Goal: Contribute content

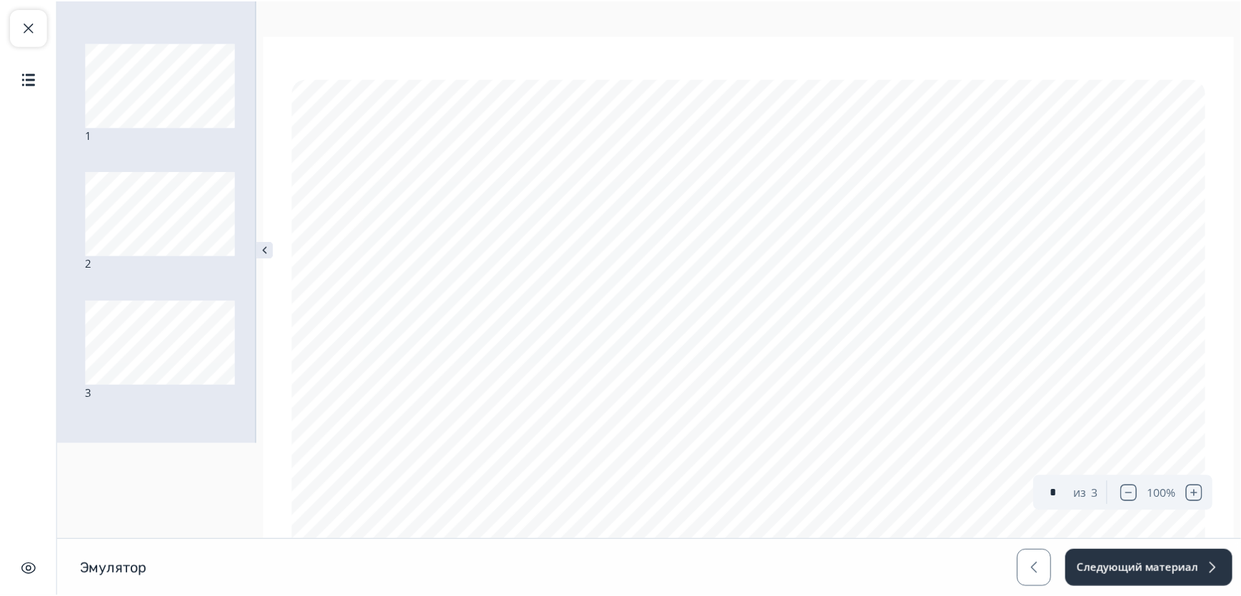
scroll to position [36, 0]
click at [22, 29] on span "button" at bounding box center [28, 27] width 17 height 17
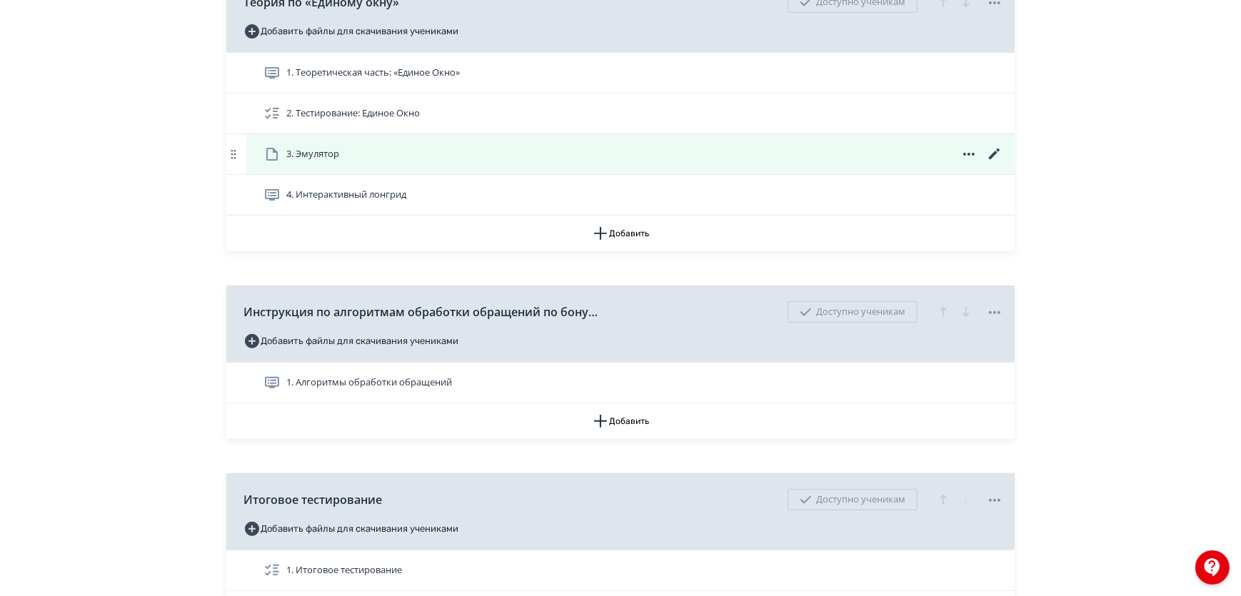
scroll to position [519, 0]
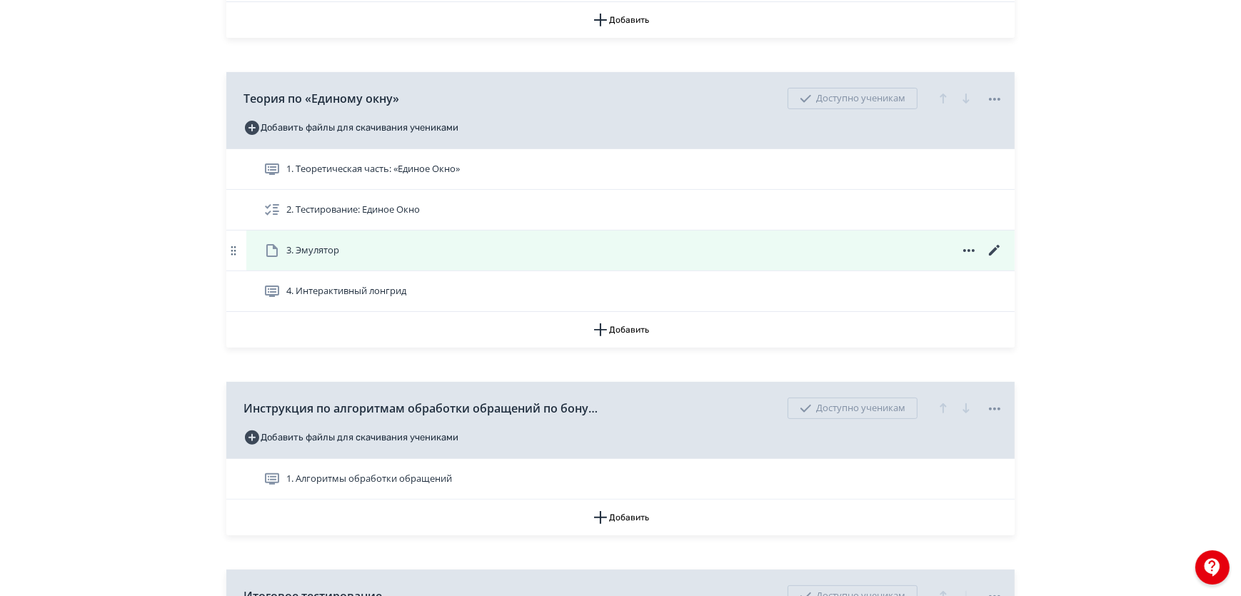
click at [385, 259] on div "3. Эмулятор" at bounding box center [632, 250] width 739 height 17
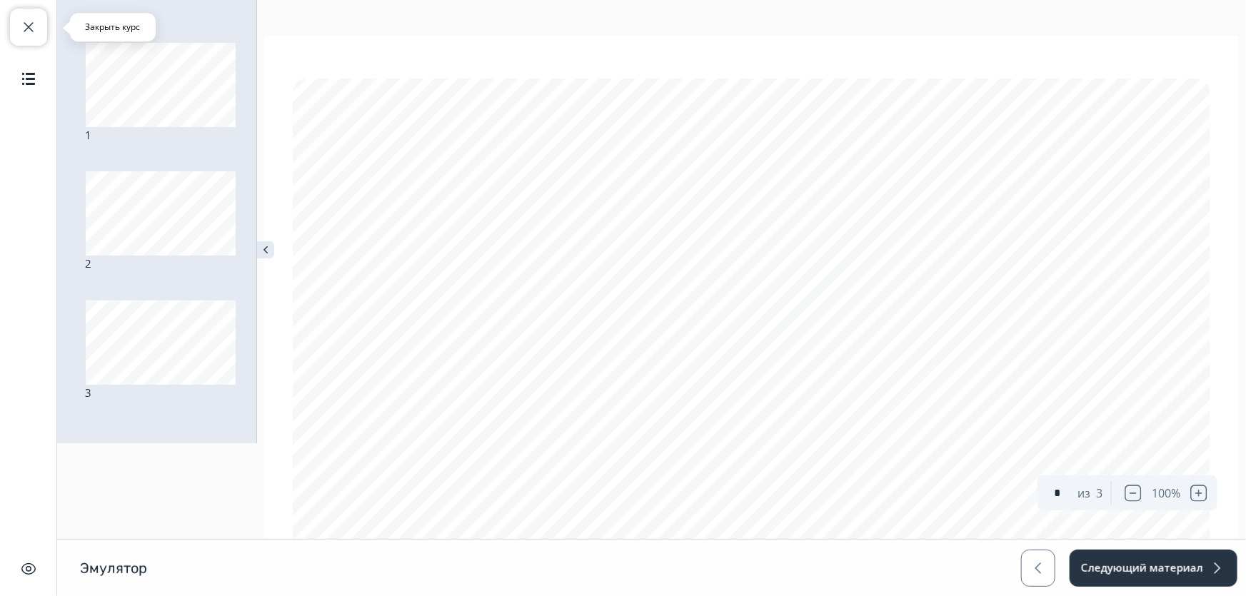
click at [19, 15] on button "Закрыть курс" at bounding box center [28, 27] width 37 height 37
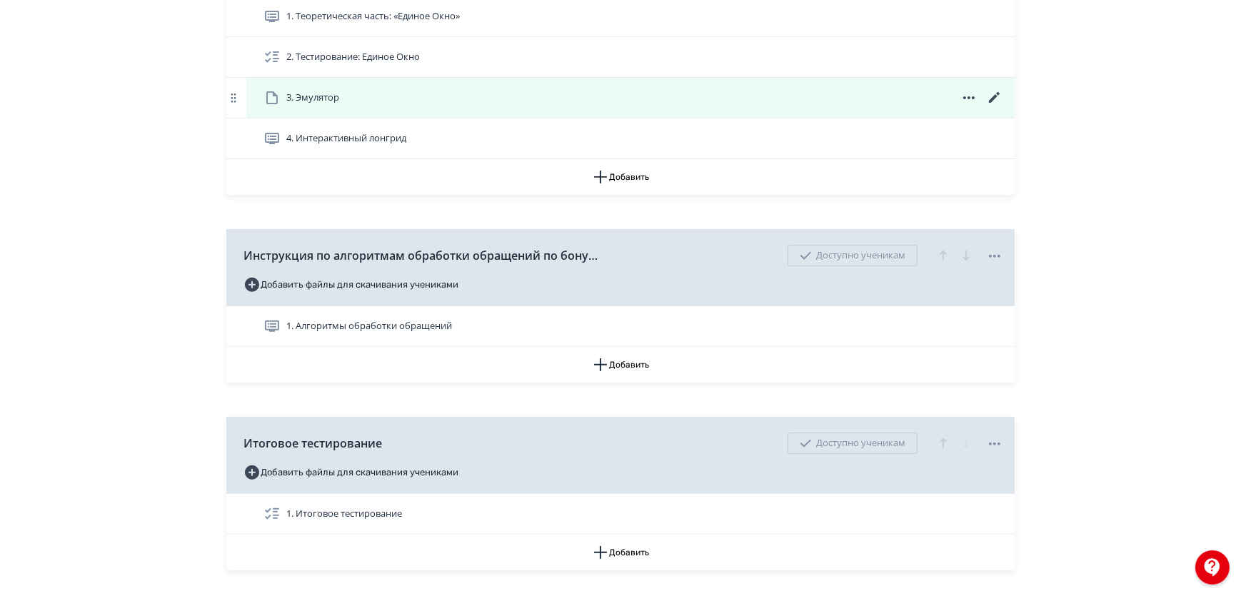
scroll to position [649, 0]
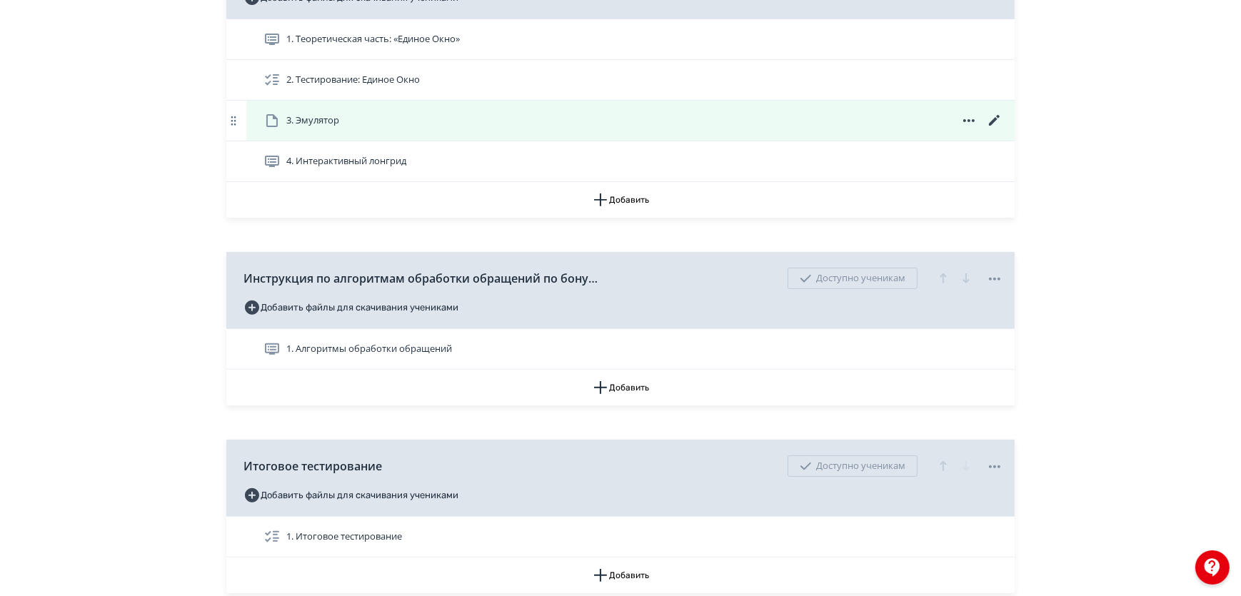
click at [991, 128] on icon at bounding box center [994, 120] width 17 height 17
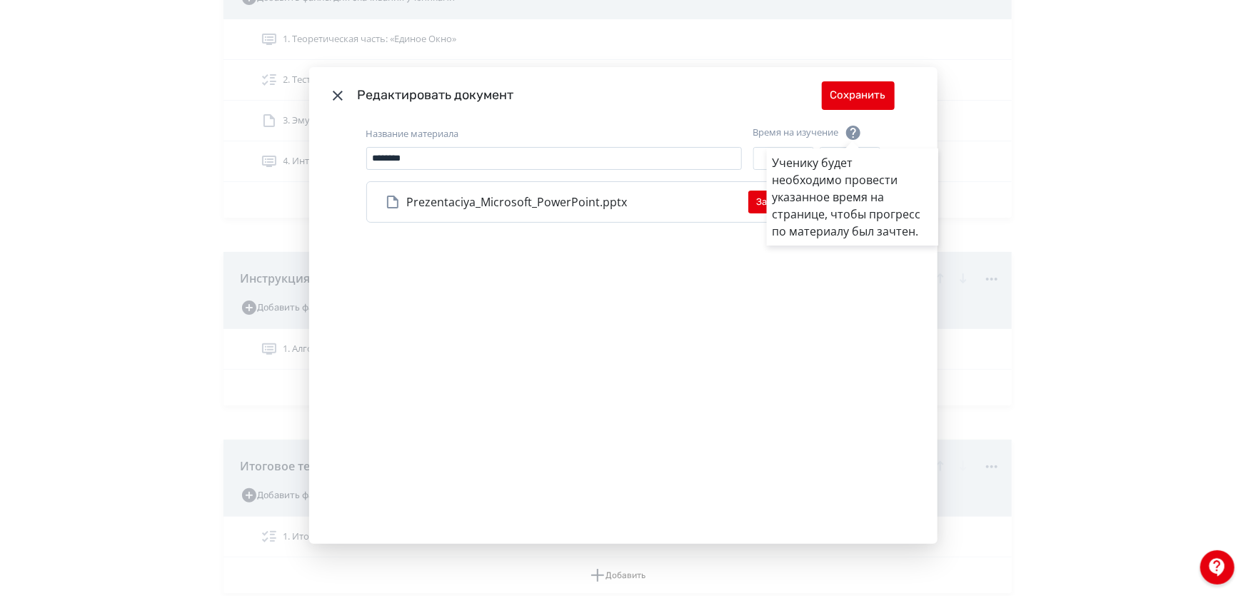
click at [325, 91] on div "Ученику будет необходимо провести указанное время на странице, чтобы прогресс п…" at bounding box center [623, 298] width 1246 height 596
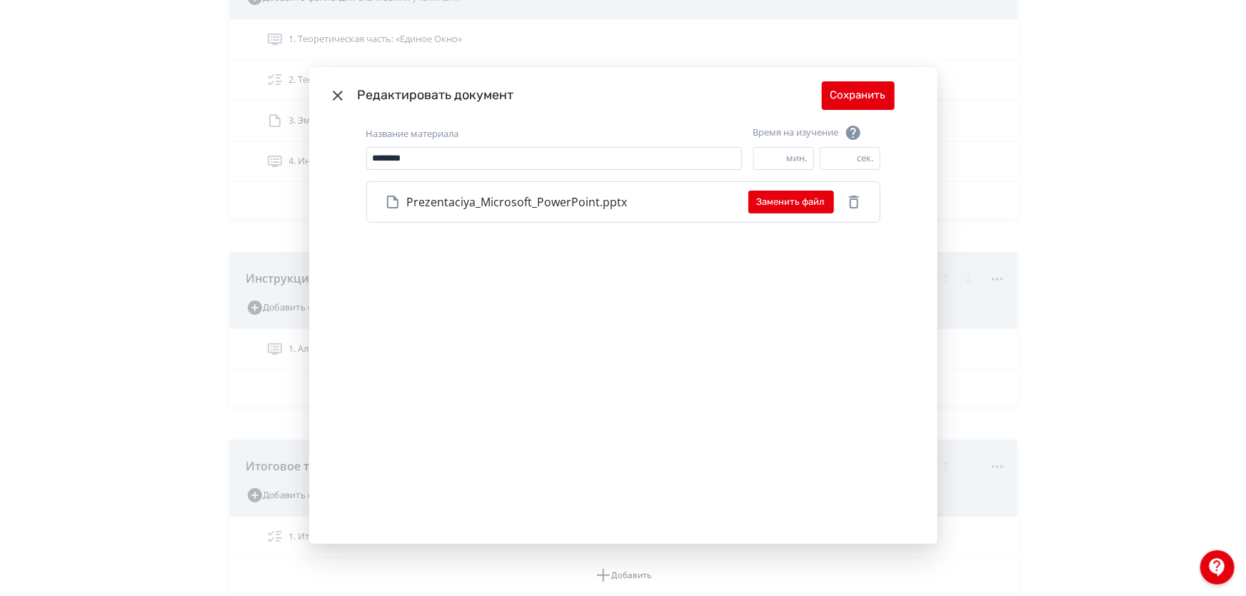
click at [333, 94] on icon "Modal" at bounding box center [338, 96] width 10 height 10
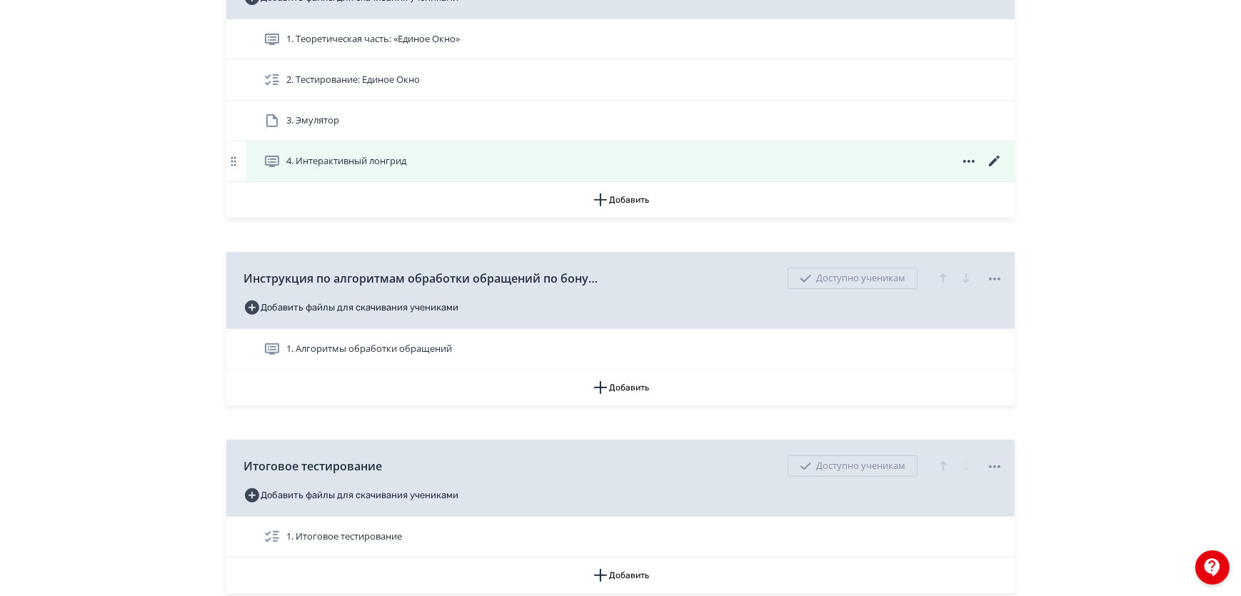
click at [965, 170] on icon at bounding box center [968, 161] width 17 height 17
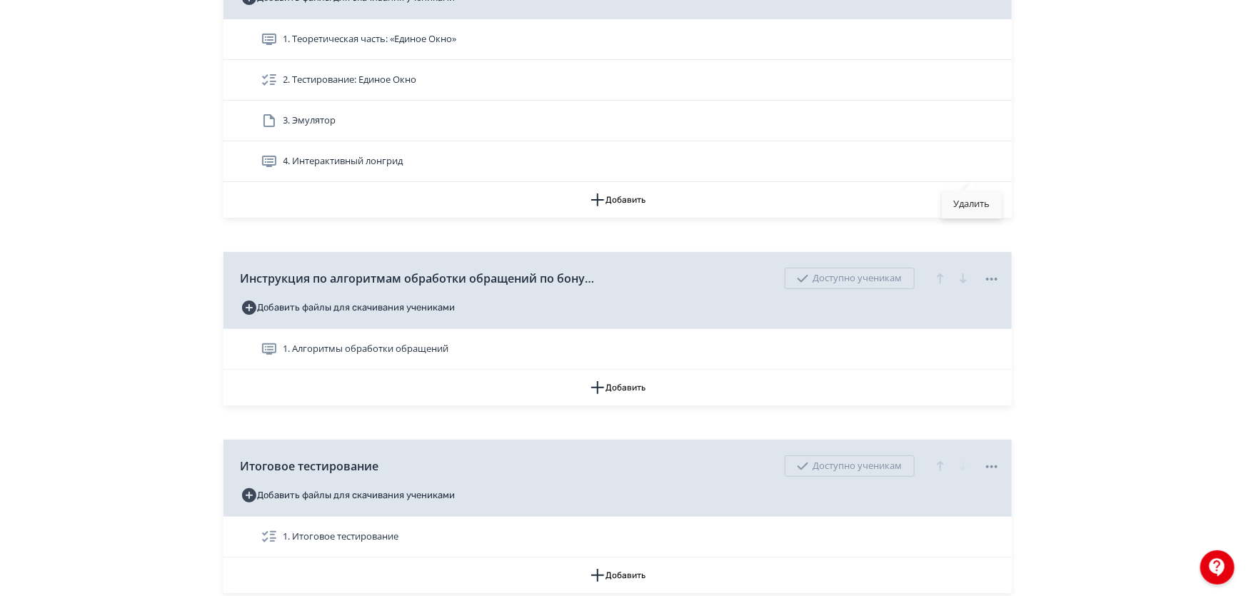
click at [971, 208] on div "Удалить" at bounding box center [970, 204] width 59 height 29
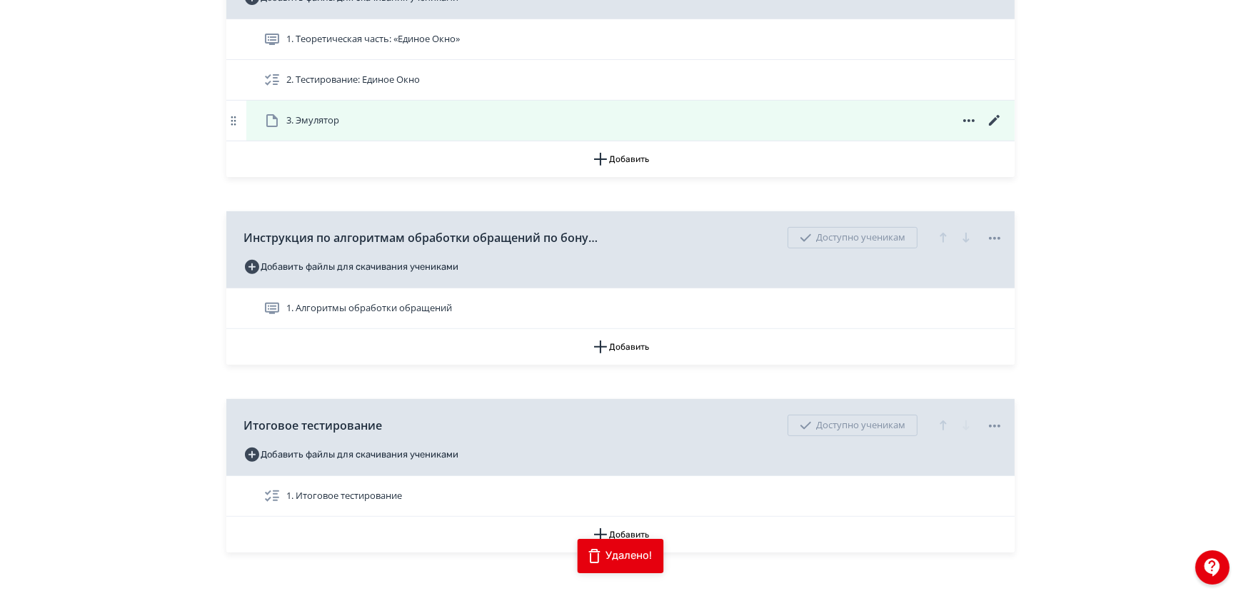
click at [966, 129] on icon at bounding box center [968, 120] width 17 height 17
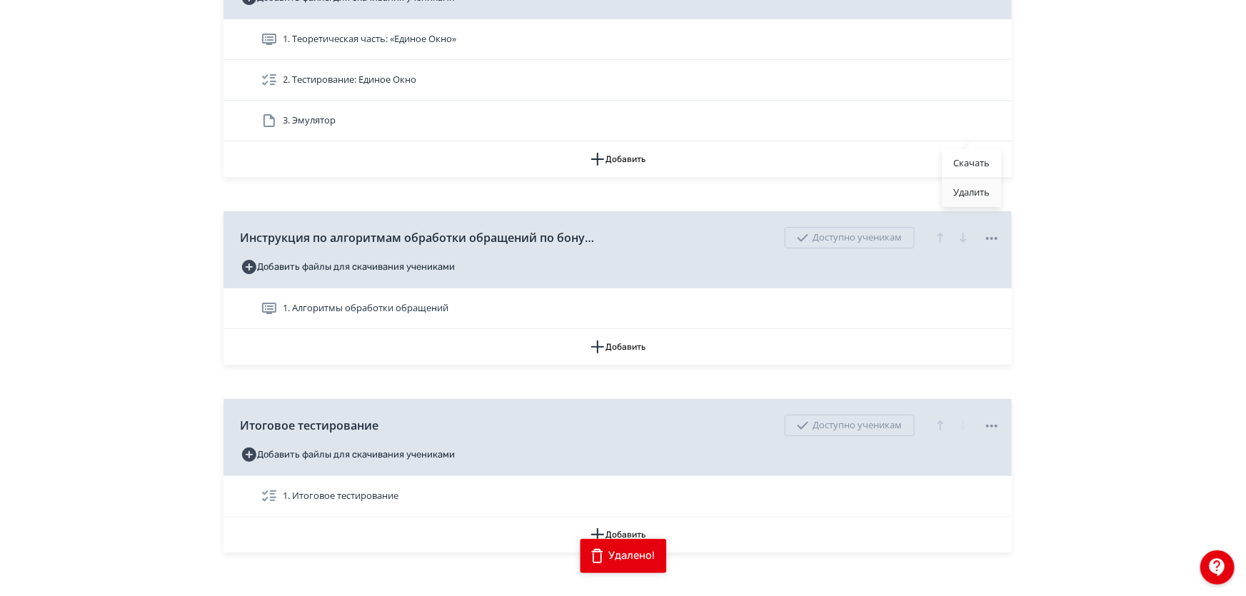
click at [963, 203] on div "Удалить" at bounding box center [970, 192] width 59 height 29
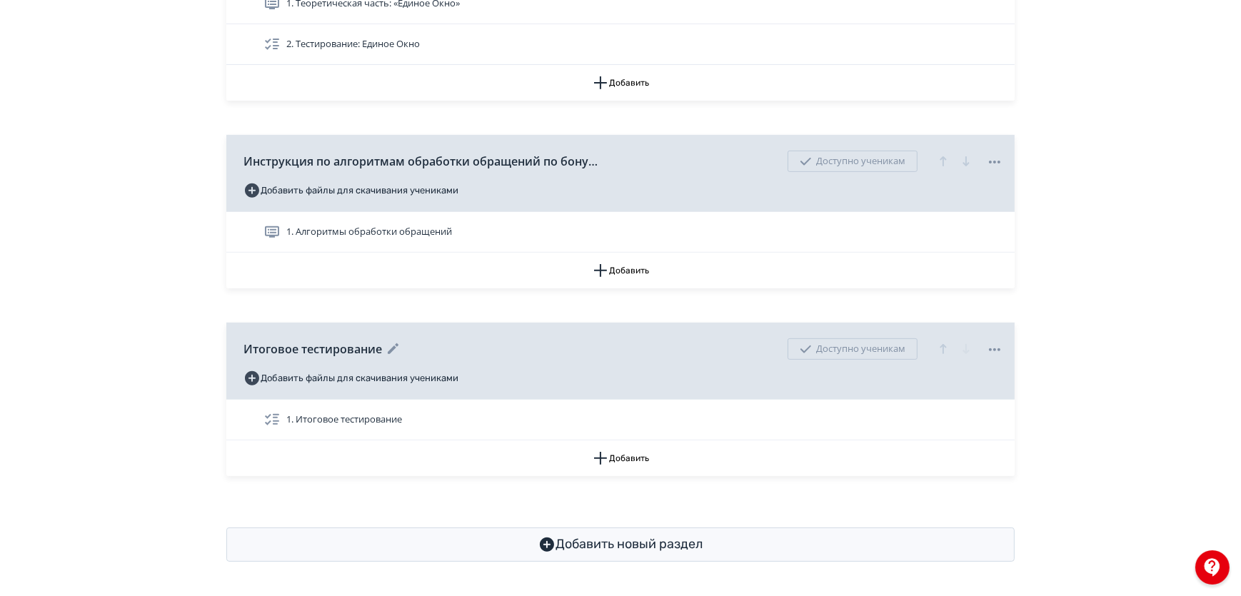
scroll to position [697, 0]
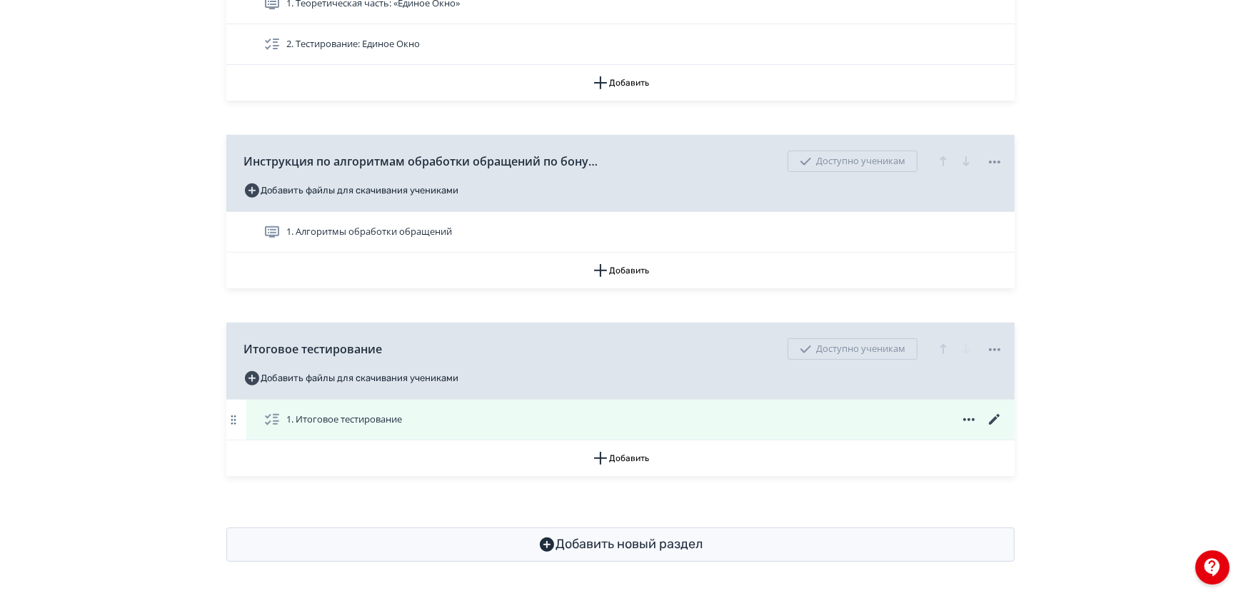
click at [996, 421] on icon at bounding box center [994, 419] width 17 height 17
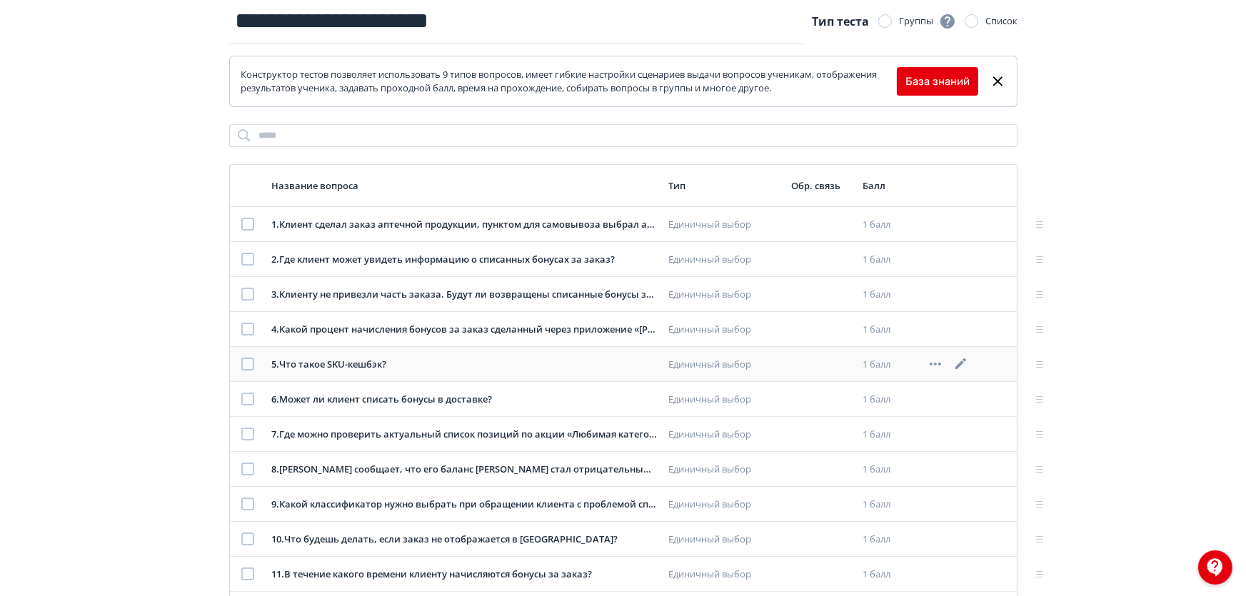
scroll to position [129, 0]
click at [952, 221] on icon at bounding box center [957, 223] width 17 height 17
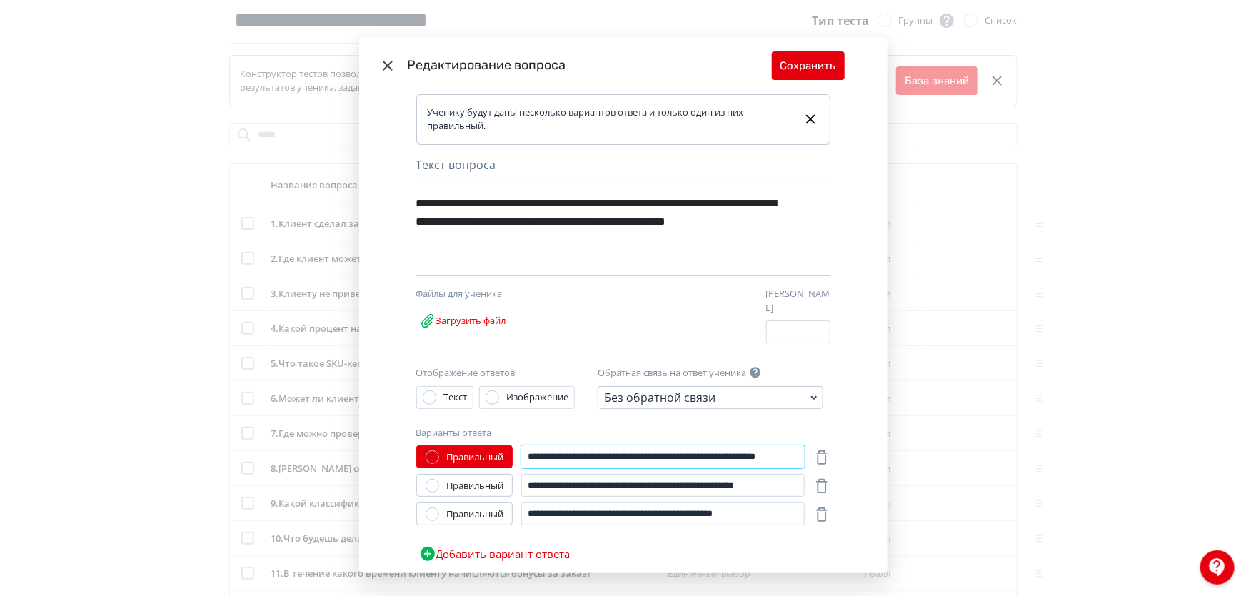
scroll to position [0, 49]
drag, startPoint x: 659, startPoint y: 446, endPoint x: 809, endPoint y: 455, distance: 150.9
click at [809, 455] on div "**********" at bounding box center [623, 456] width 414 height 23
click at [780, 56] on button "Сохранить" at bounding box center [808, 65] width 73 height 29
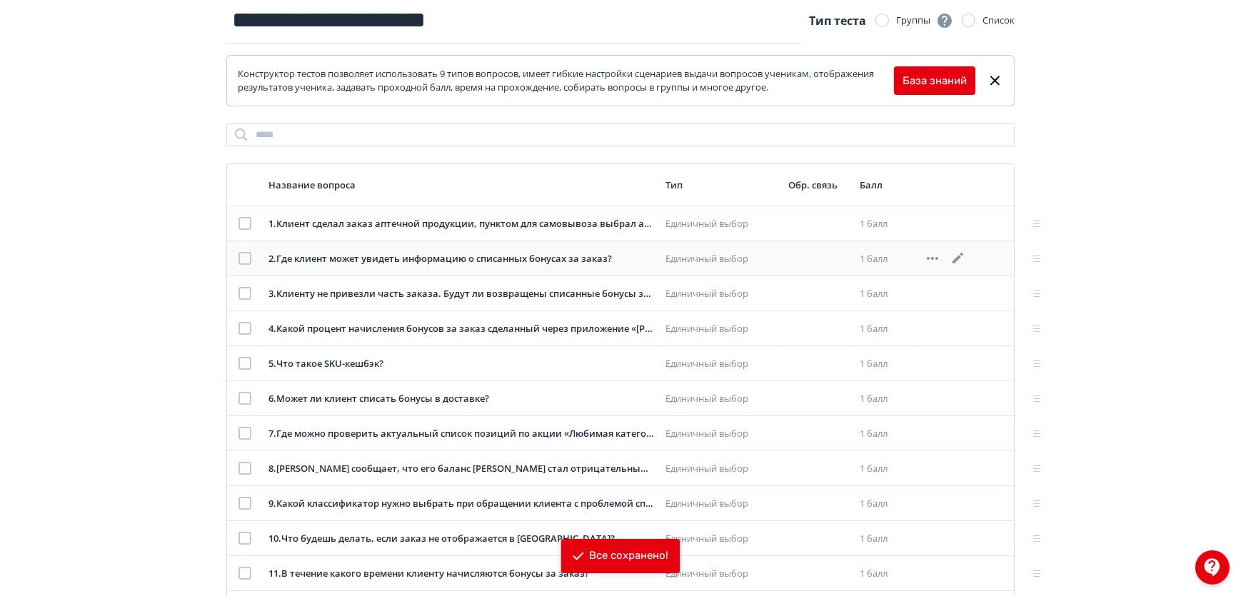
click at [961, 257] on icon at bounding box center [957, 258] width 17 height 17
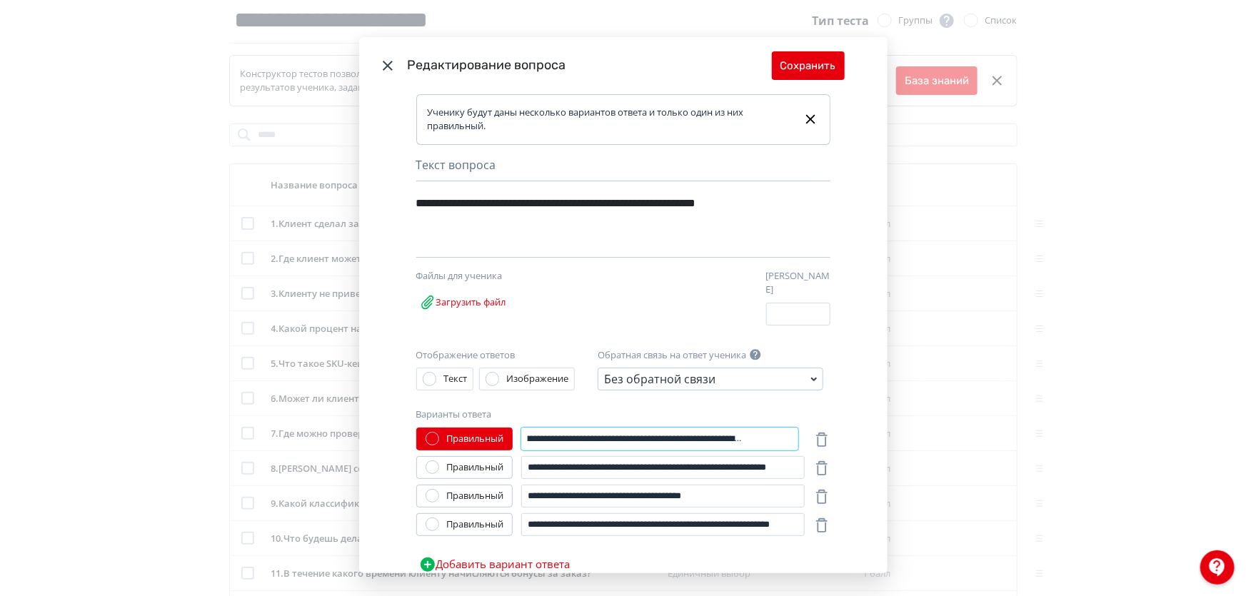
scroll to position [0, 192]
drag, startPoint x: 722, startPoint y: 432, endPoint x: 801, endPoint y: 429, distance: 78.6
click at [801, 429] on div "**********" at bounding box center [623, 439] width 414 height 23
click at [804, 76] on button "Сохранить" at bounding box center [808, 65] width 73 height 29
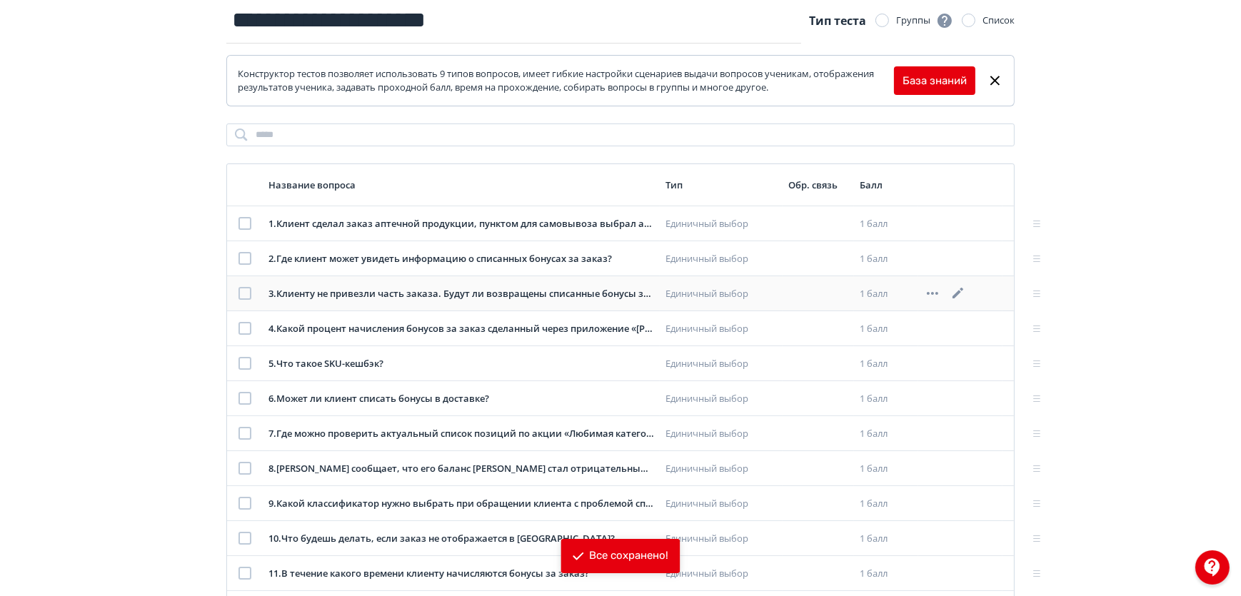
click at [956, 293] on icon at bounding box center [957, 293] width 11 height 11
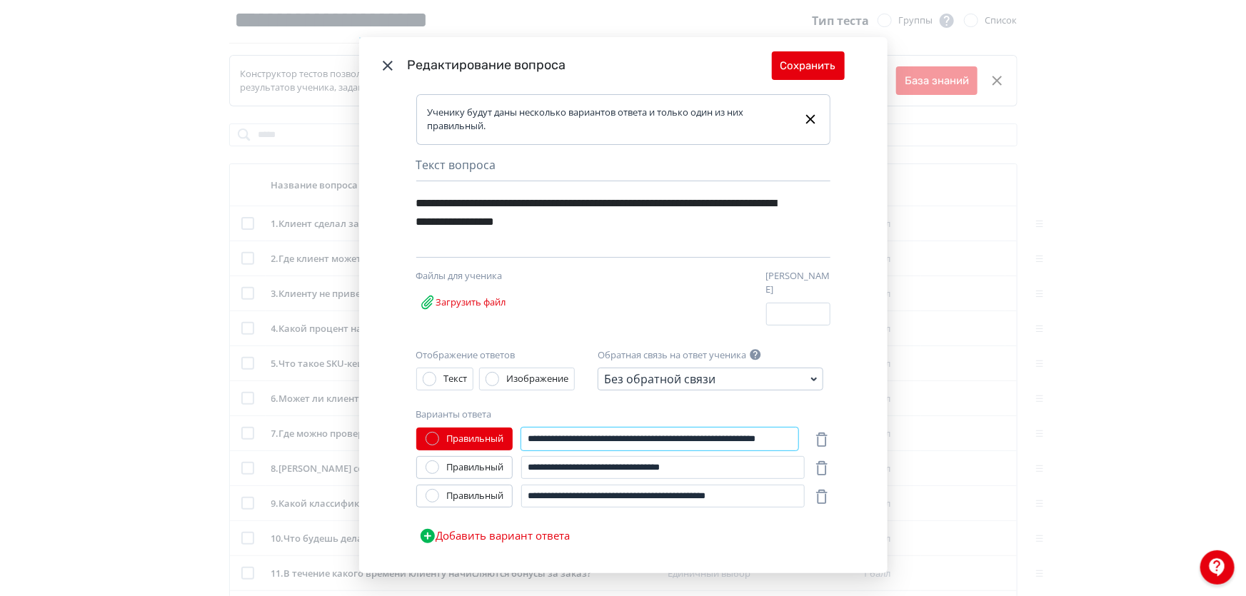
scroll to position [0, 68]
drag, startPoint x: 680, startPoint y: 430, endPoint x: 790, endPoint y: 430, distance: 110.6
click at [790, 430] on input "**********" at bounding box center [659, 439] width 277 height 23
click at [636, 430] on input "**********" at bounding box center [659, 439] width 277 height 23
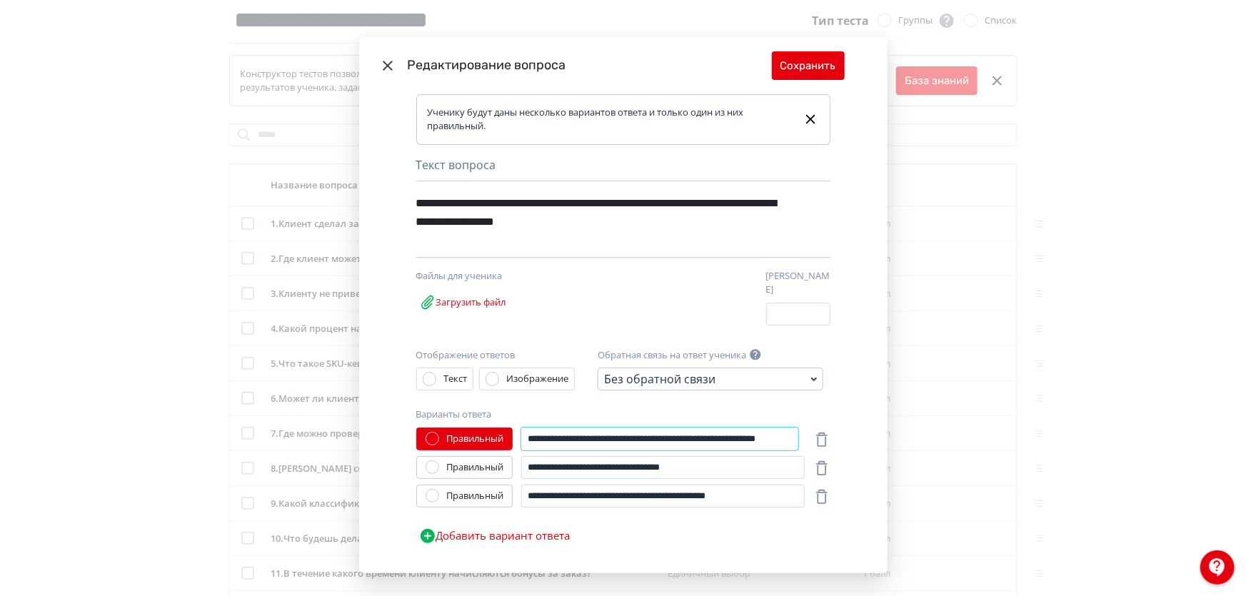
drag, startPoint x: 638, startPoint y: 430, endPoint x: 462, endPoint y: 425, distance: 176.4
click at [462, 428] on div "**********" at bounding box center [610, 439] width 388 height 23
click at [823, 71] on button "Сохранить" at bounding box center [808, 65] width 73 height 29
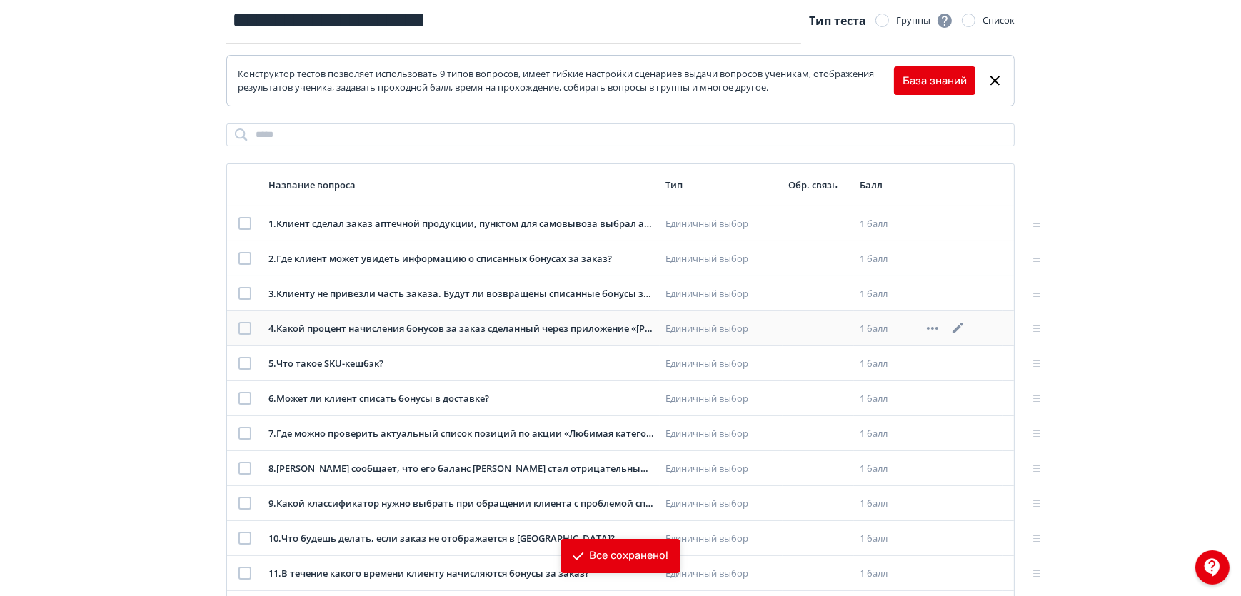
click at [956, 323] on icon at bounding box center [957, 328] width 17 height 17
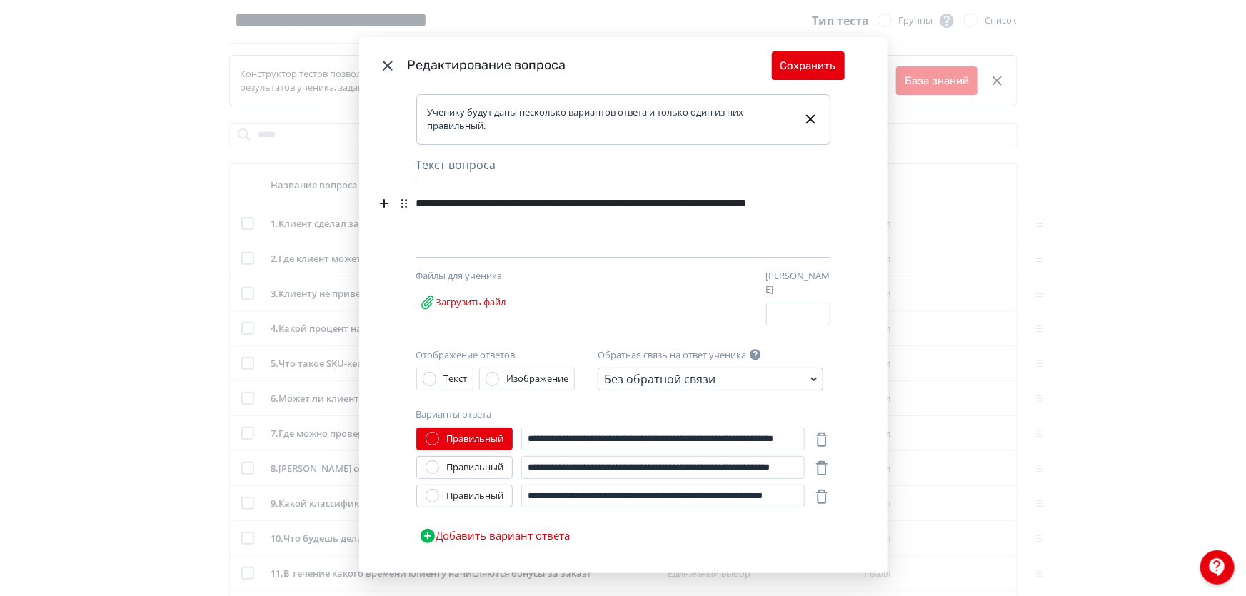
click at [792, 46] on header "Редактирование вопроса Сохранить" at bounding box center [623, 65] width 528 height 57
click at [795, 59] on button "Сохранить" at bounding box center [808, 65] width 73 height 29
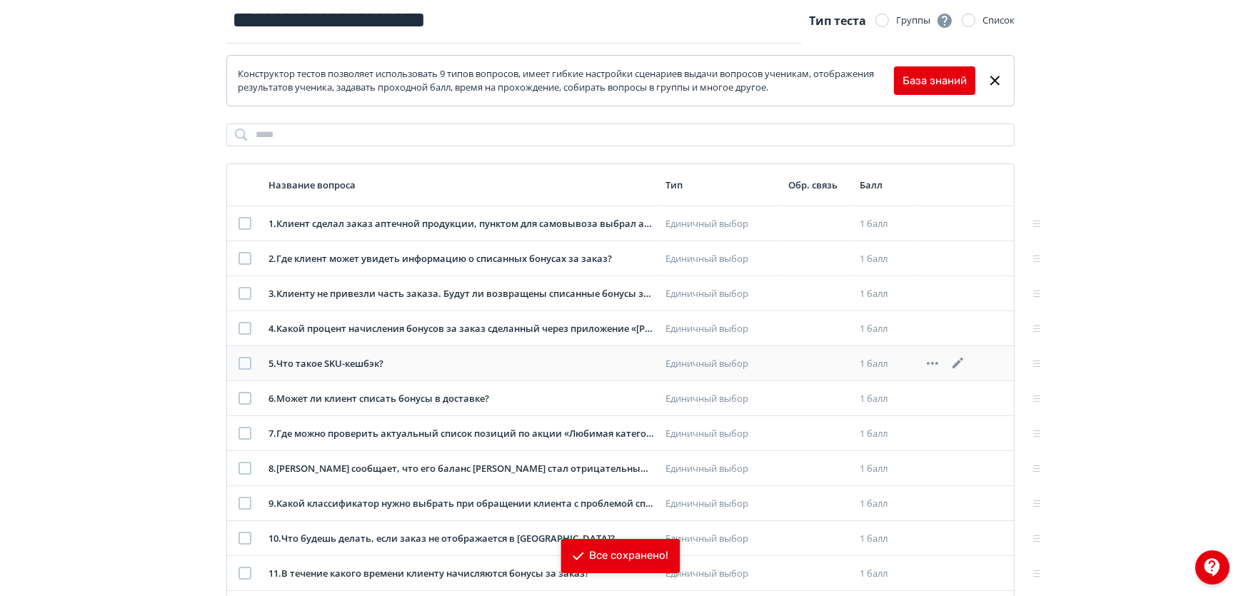
click at [963, 358] on icon at bounding box center [957, 363] width 11 height 11
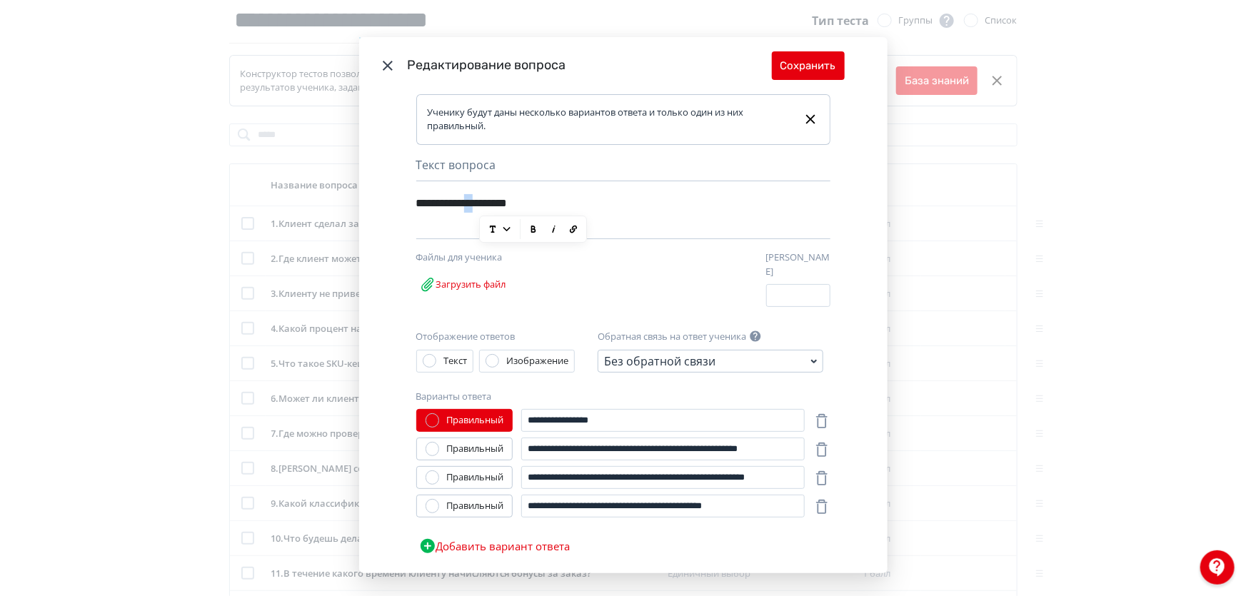
drag, startPoint x: 475, startPoint y: 201, endPoint x: 488, endPoint y: 203, distance: 13.0
click at [488, 203] on div "**********" at bounding box center [598, 203] width 365 height 27
drag, startPoint x: 469, startPoint y: 201, endPoint x: 535, endPoint y: 201, distance: 66.4
click at [535, 201] on div "**********" at bounding box center [598, 203] width 365 height 27
copy div "**********"
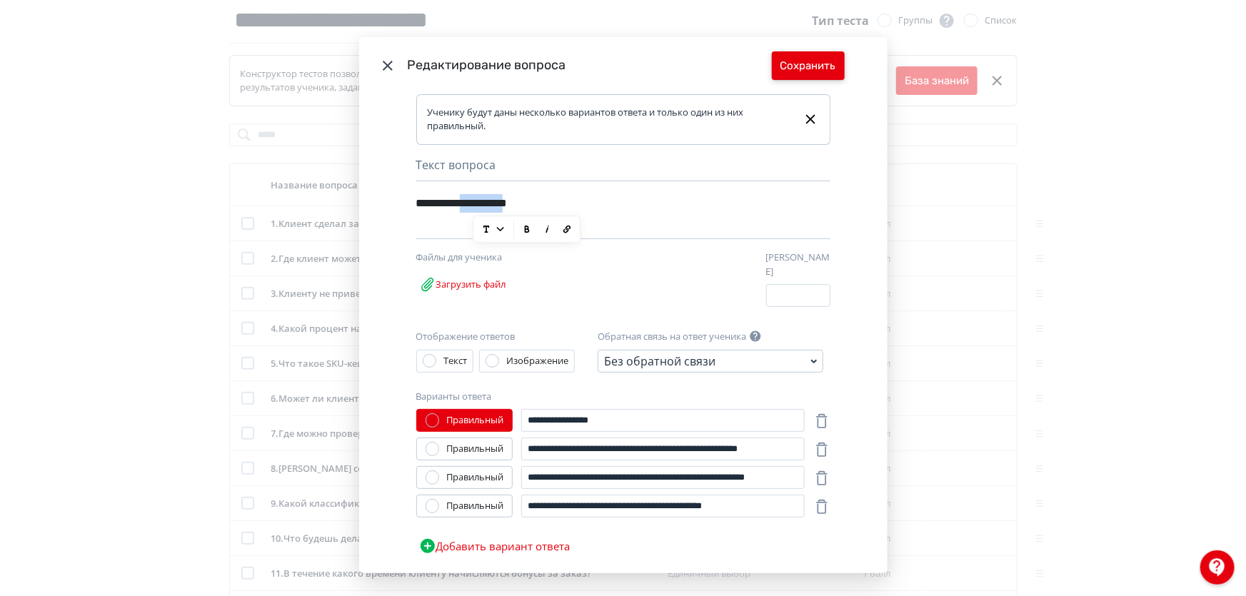
click at [790, 77] on button "Сохранить" at bounding box center [808, 65] width 73 height 29
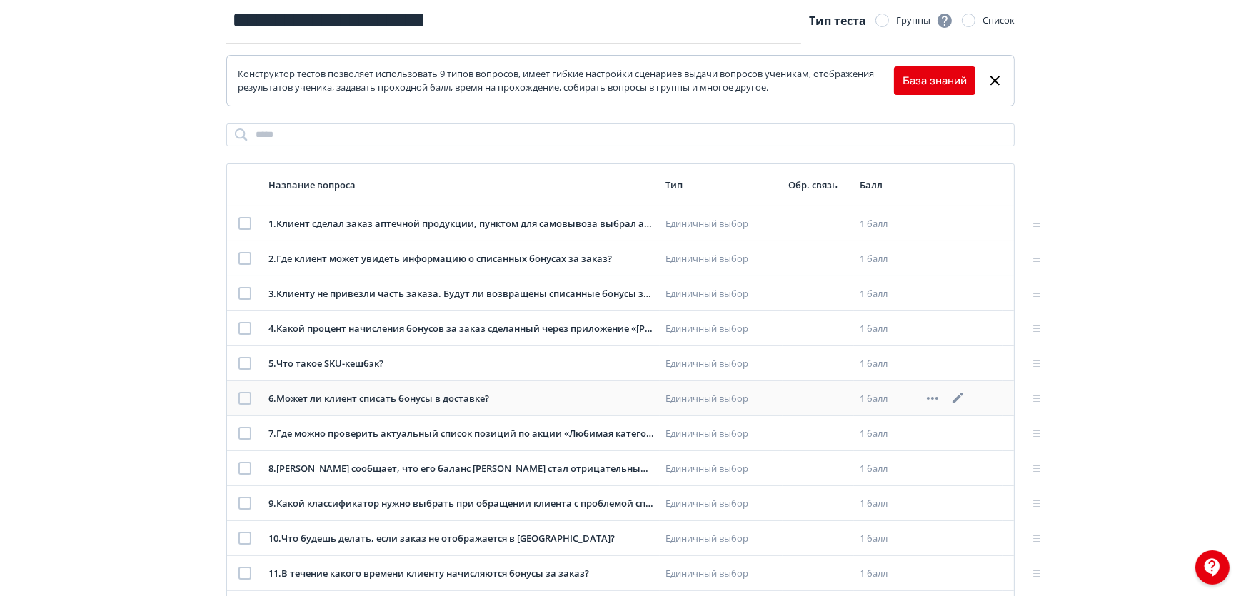
click at [964, 396] on icon at bounding box center [957, 398] width 17 height 17
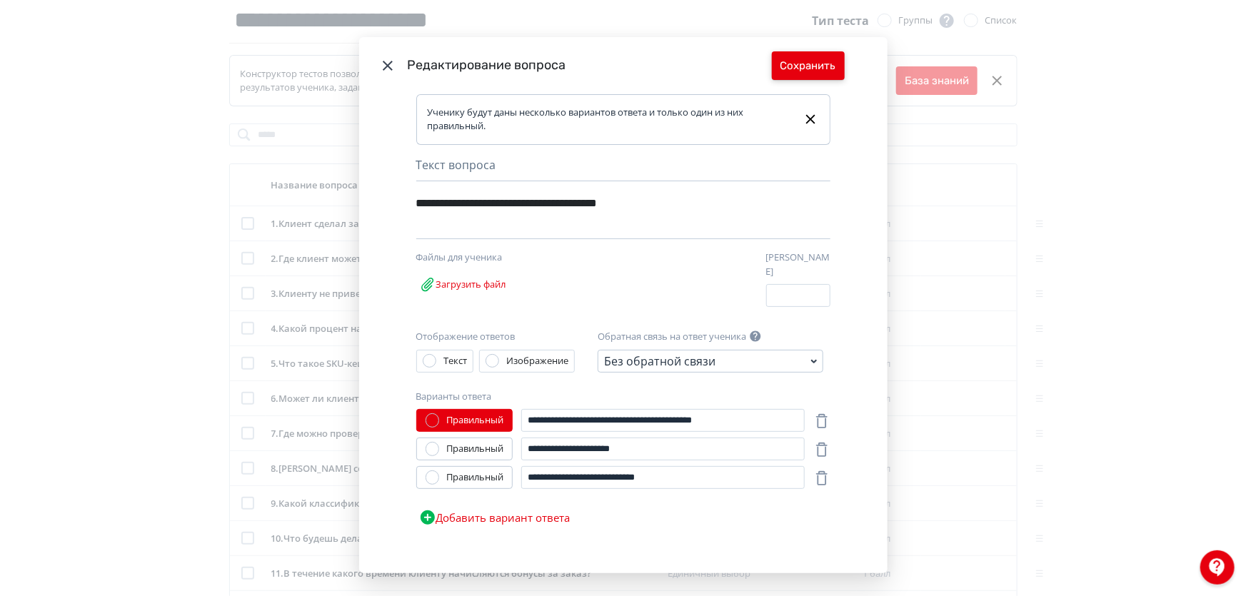
click at [785, 62] on button "Сохранить" at bounding box center [808, 65] width 73 height 29
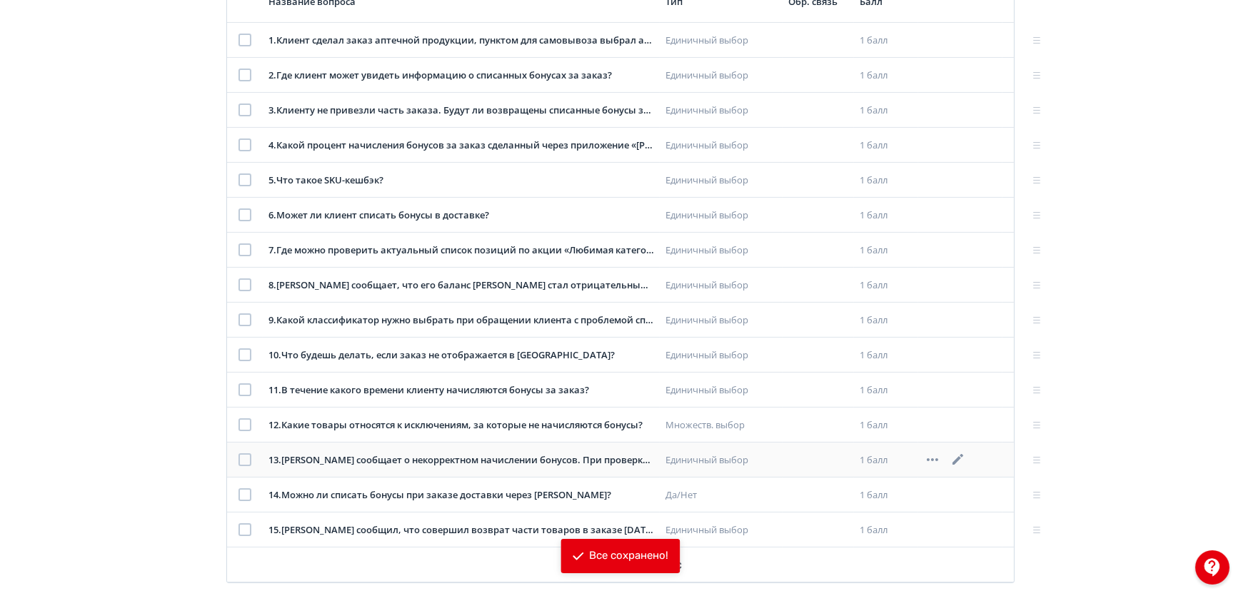
scroll to position [324, 0]
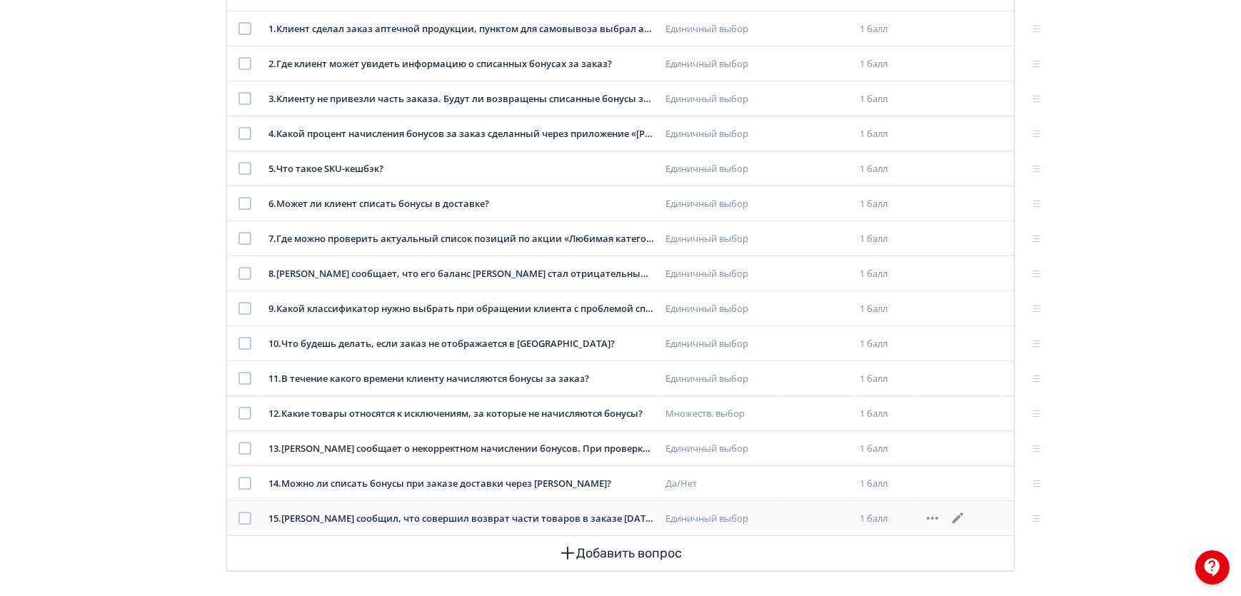
click at [953, 513] on icon at bounding box center [957, 518] width 17 height 17
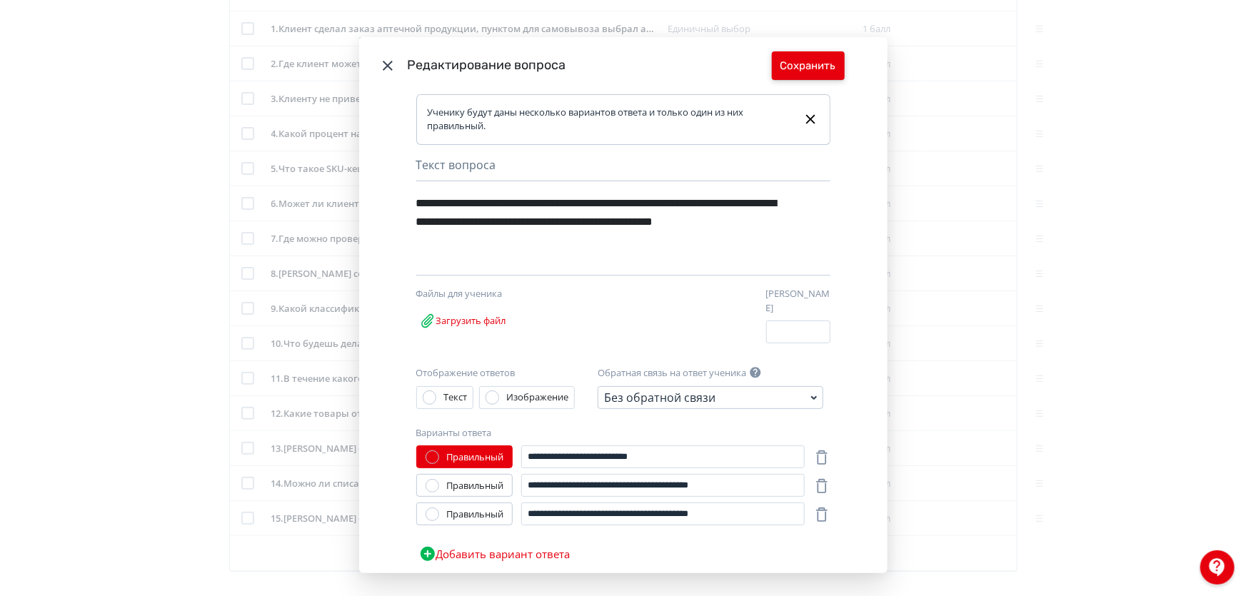
click at [789, 69] on button "Сохранить" at bounding box center [808, 65] width 73 height 29
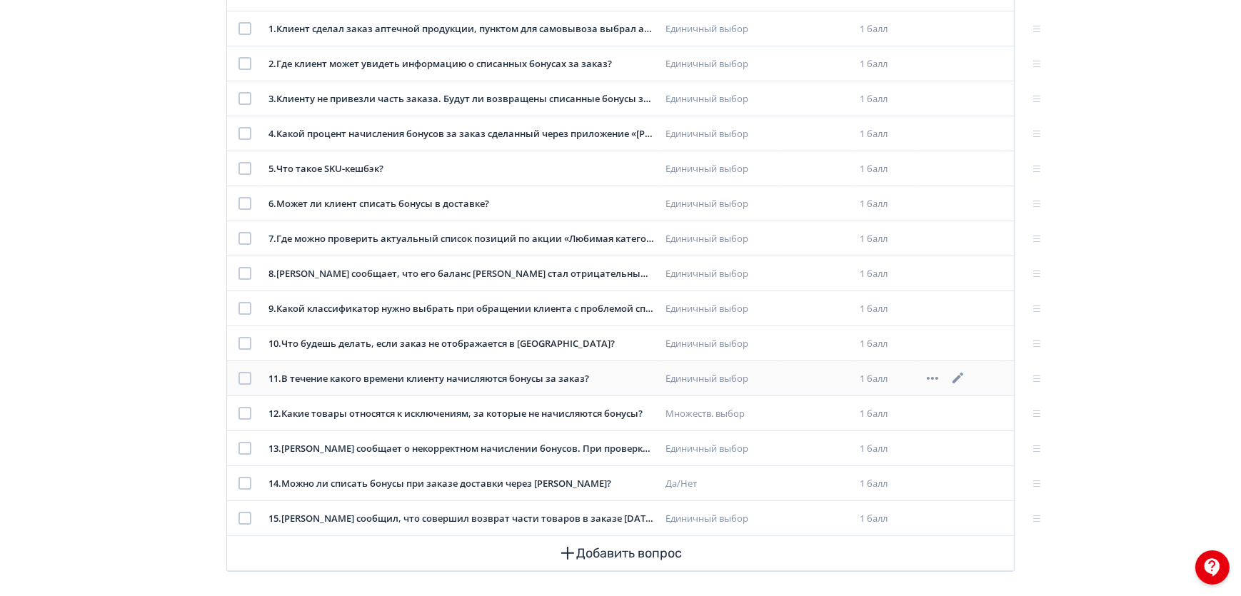
click at [961, 380] on icon at bounding box center [957, 378] width 17 height 17
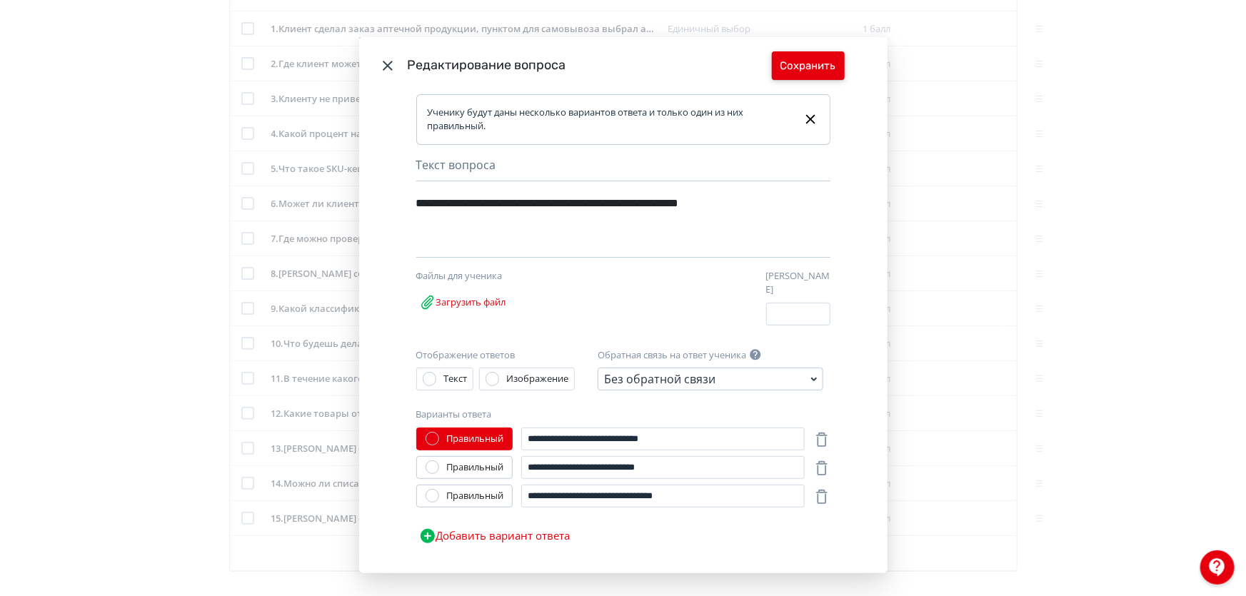
click at [791, 72] on button "Сохранить" at bounding box center [808, 65] width 73 height 29
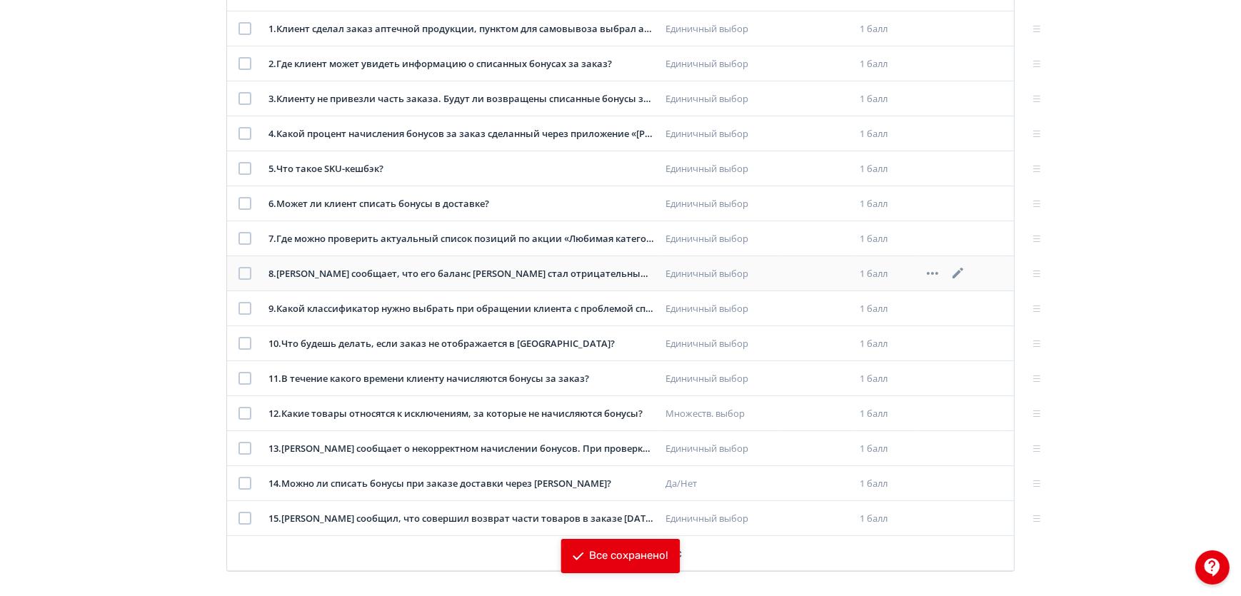
click at [959, 273] on icon at bounding box center [957, 273] width 17 height 17
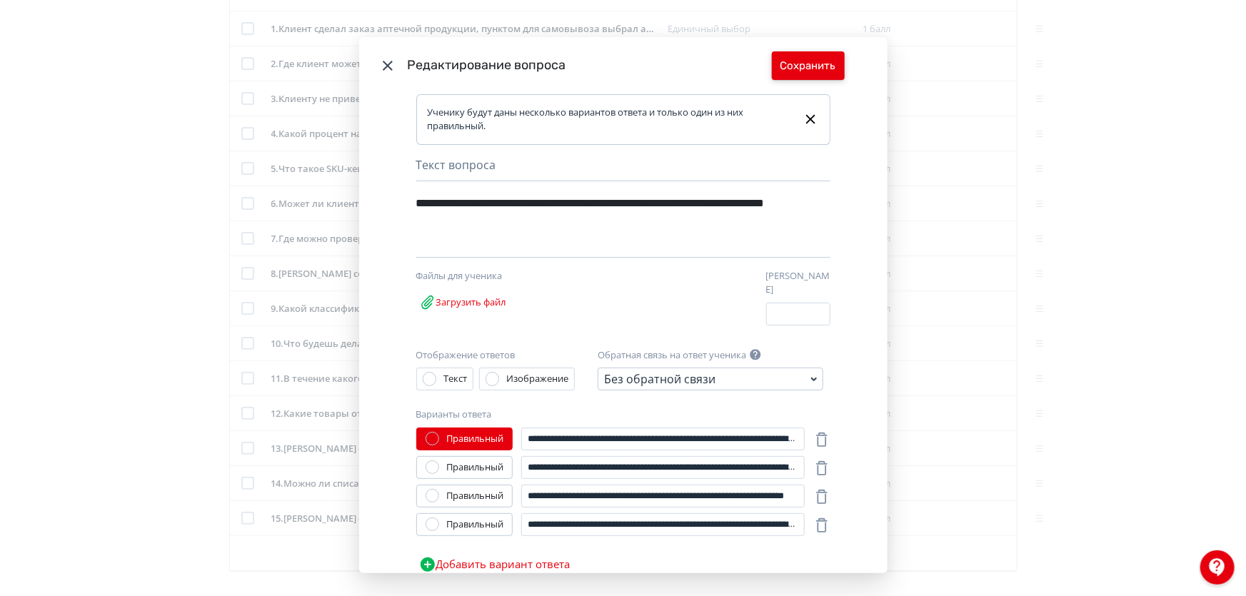
click at [819, 61] on button "Сохранить" at bounding box center [808, 65] width 73 height 29
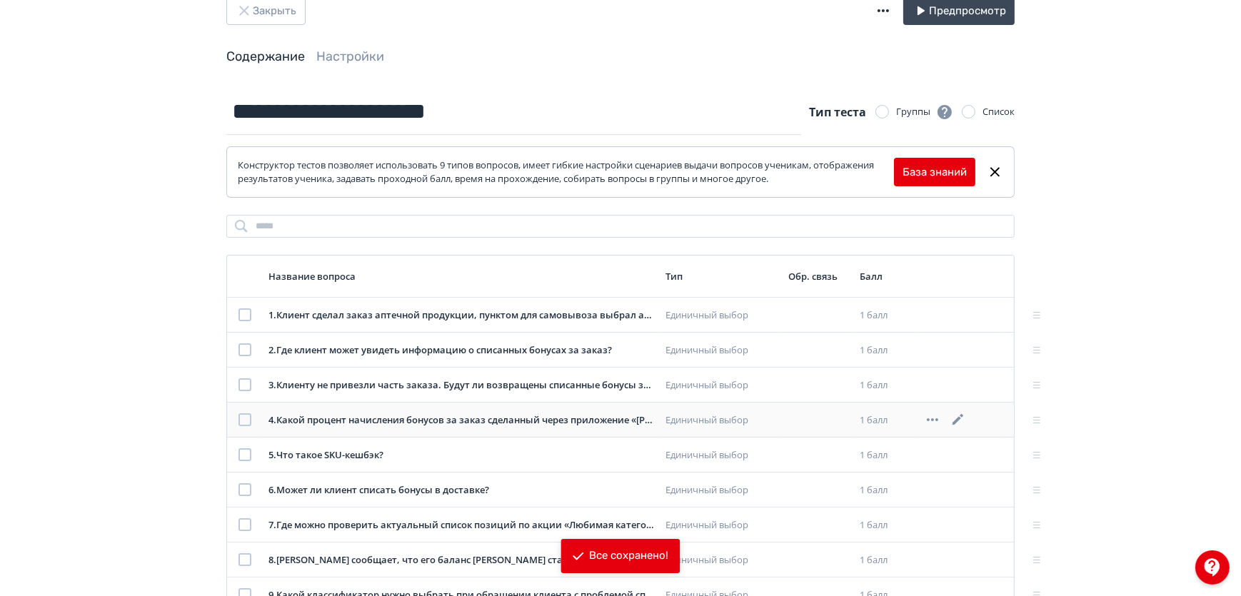
scroll to position [0, 0]
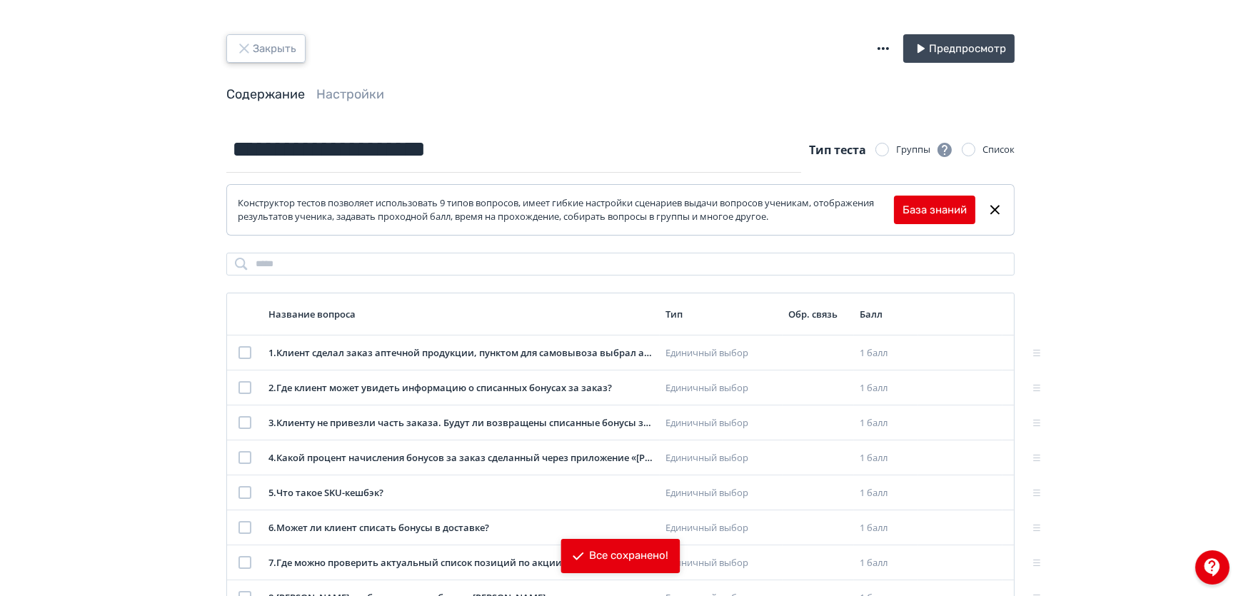
click at [256, 49] on button "Закрыть" at bounding box center [265, 48] width 79 height 29
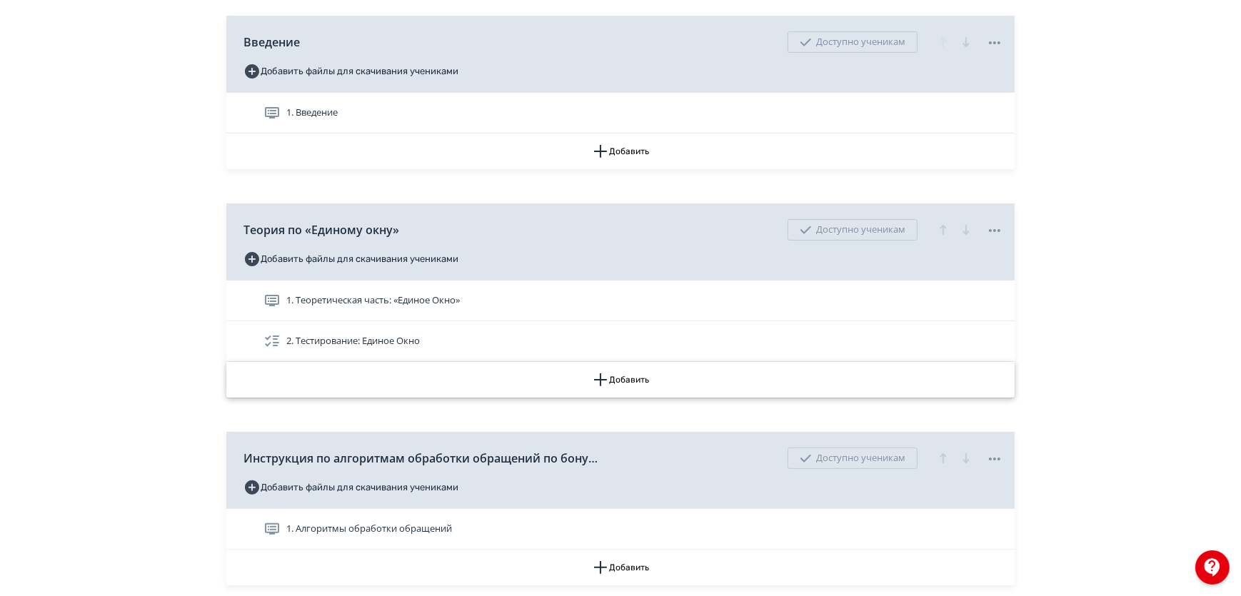
scroll to position [389, 0]
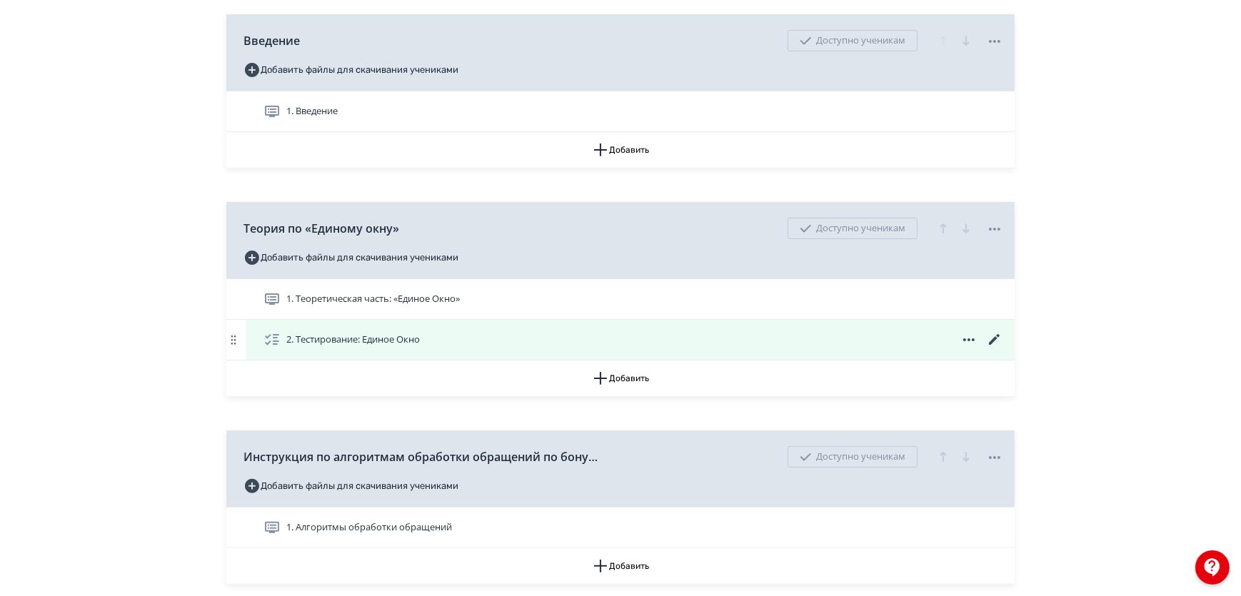
click at [995, 348] on icon at bounding box center [994, 339] width 17 height 17
